Goal: Information Seeking & Learning: Learn about a topic

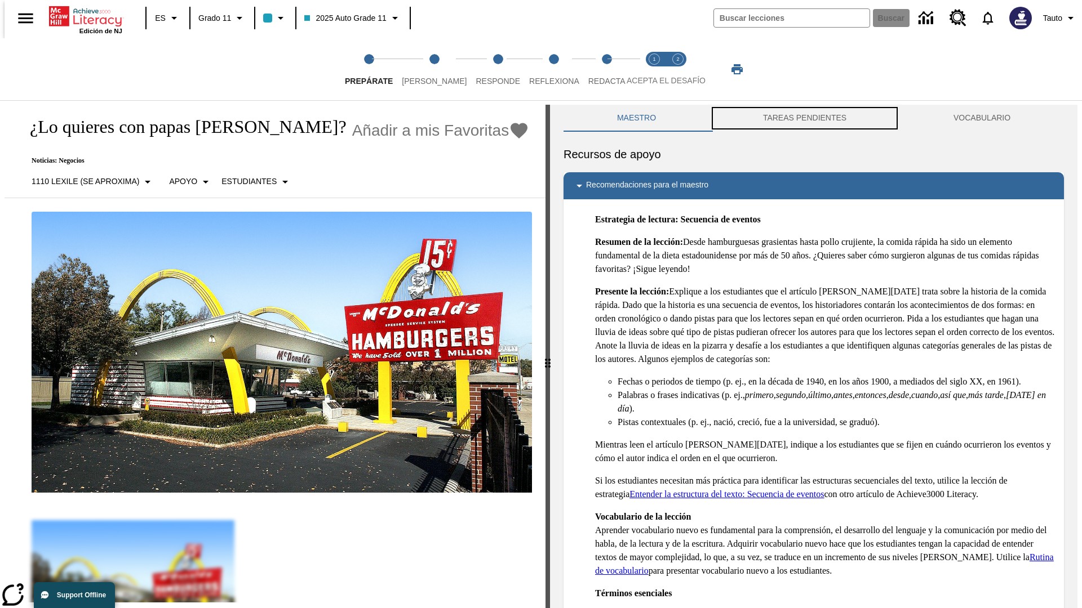
click at [805, 118] on button "TAREAS PENDIENTES" at bounding box center [804, 118] width 190 height 27
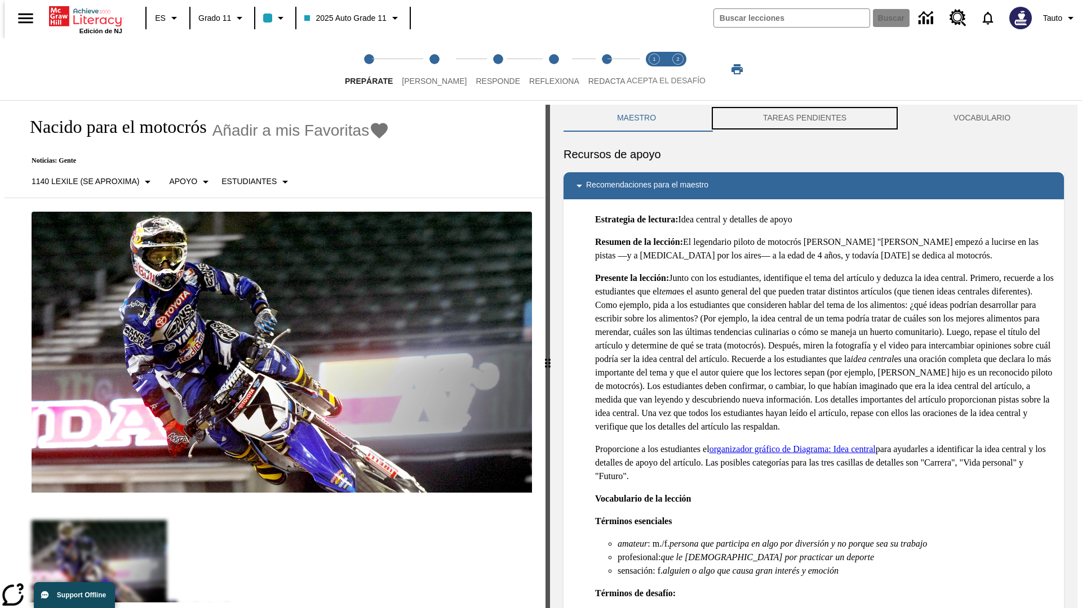
click at [805, 118] on button "TAREAS PENDIENTES" at bounding box center [804, 118] width 190 height 27
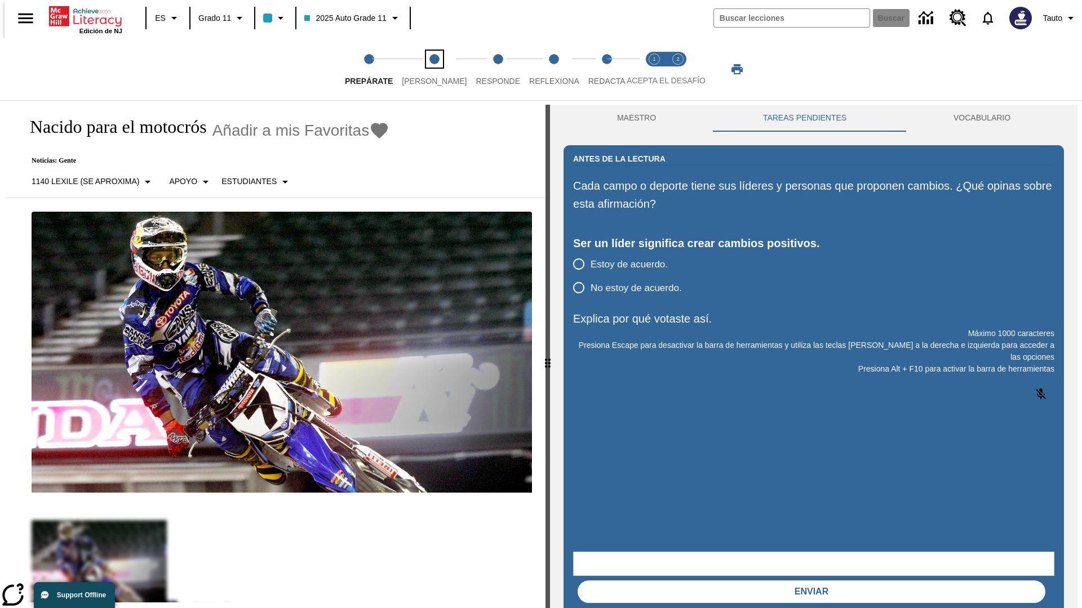
click at [425, 69] on span "[PERSON_NAME]" at bounding box center [434, 76] width 65 height 20
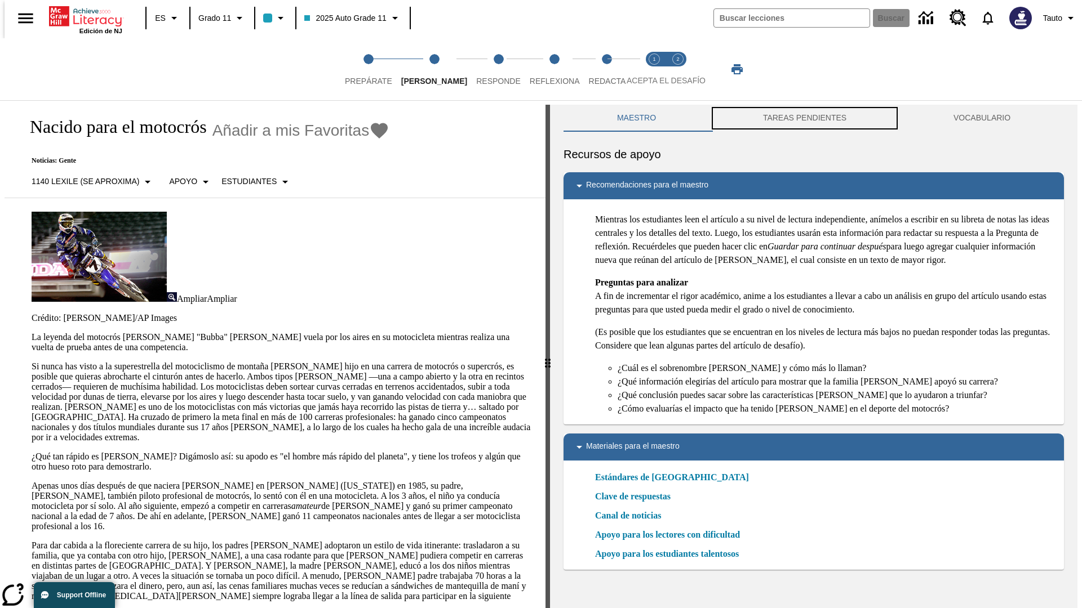
scroll to position [1, 0]
click at [805, 118] on button "TAREAS PENDIENTES" at bounding box center [804, 117] width 190 height 27
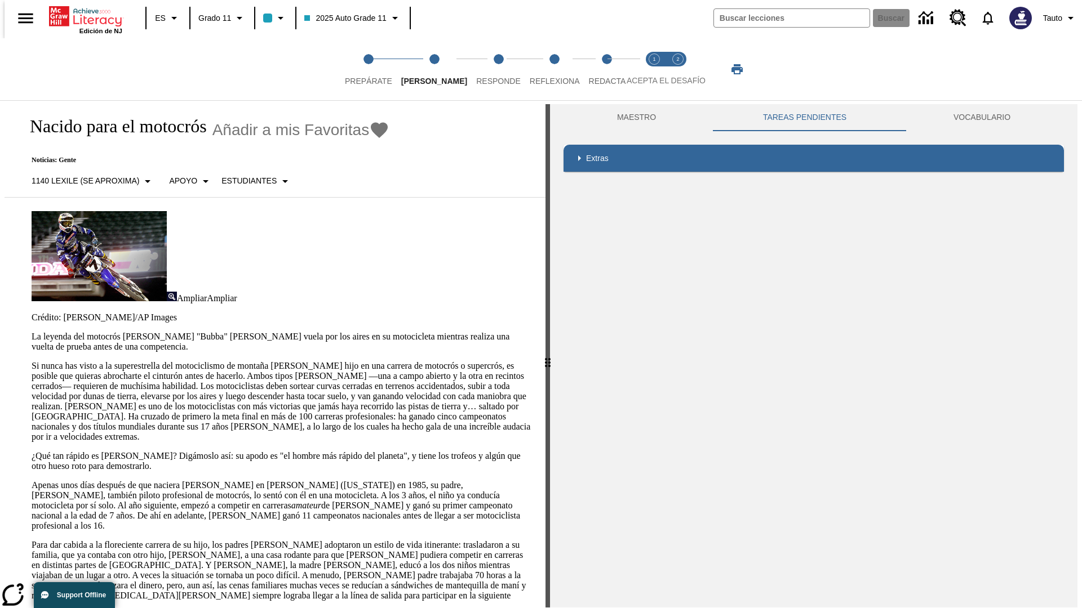
click at [32, 361] on p "Si nunca has visto a la superestrella del motociclismo de montaña [PERSON_NAME]…" at bounding box center [282, 401] width 500 height 81
